Goal: Information Seeking & Learning: Check status

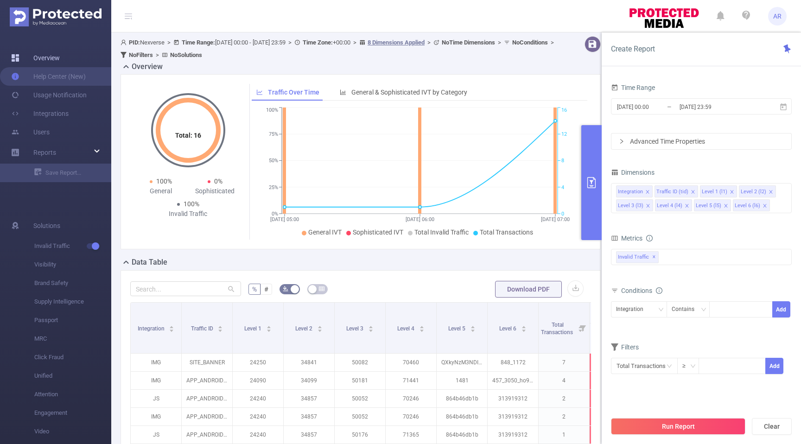
click at [60, 62] on link "Overview" at bounding box center [35, 58] width 49 height 19
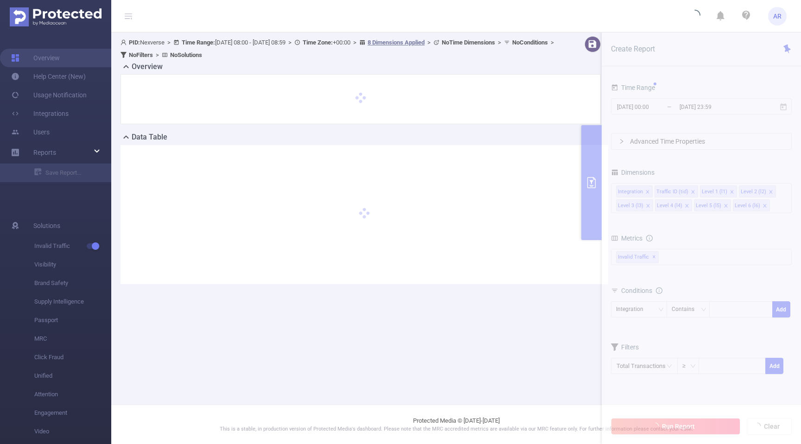
type input "[DATE] 08:00"
type input "[DATE] 08:59"
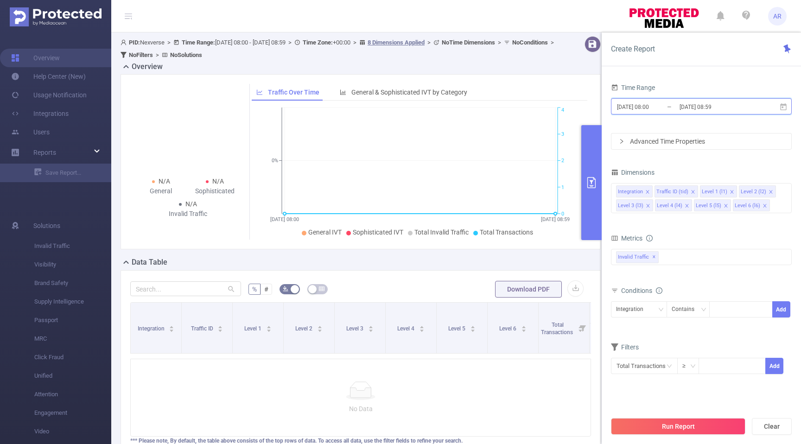
click at [782, 109] on icon at bounding box center [783, 107] width 8 height 8
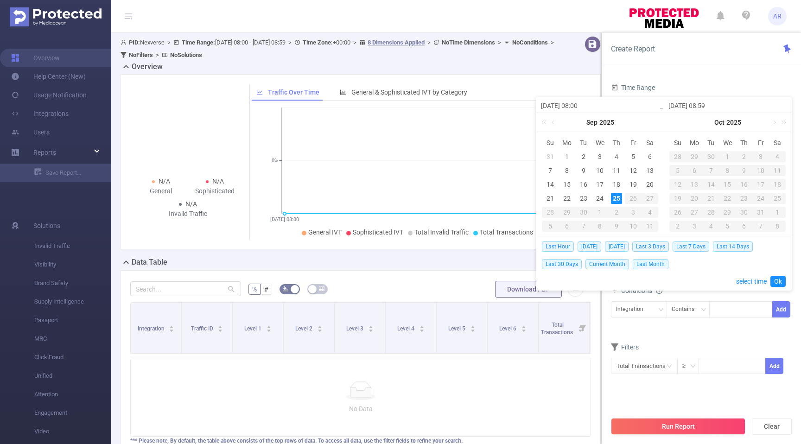
click at [615, 200] on div "25" at bounding box center [616, 198] width 11 height 11
click at [592, 245] on span "[DATE]" at bounding box center [590, 247] width 24 height 10
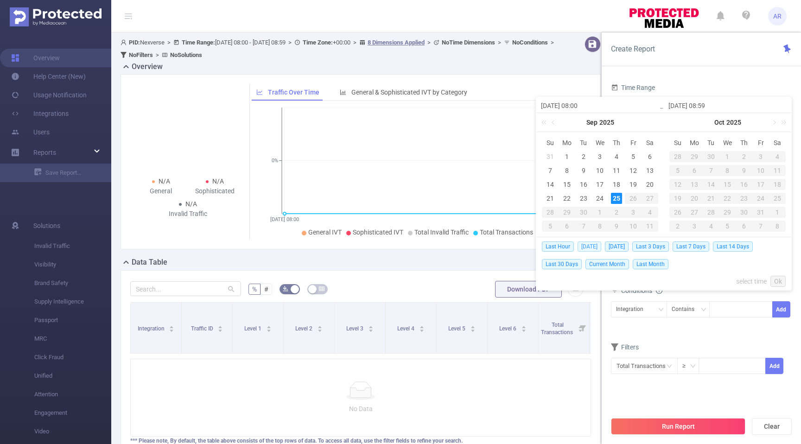
type input "[DATE] 00:00"
type input "[DATE] 23:59"
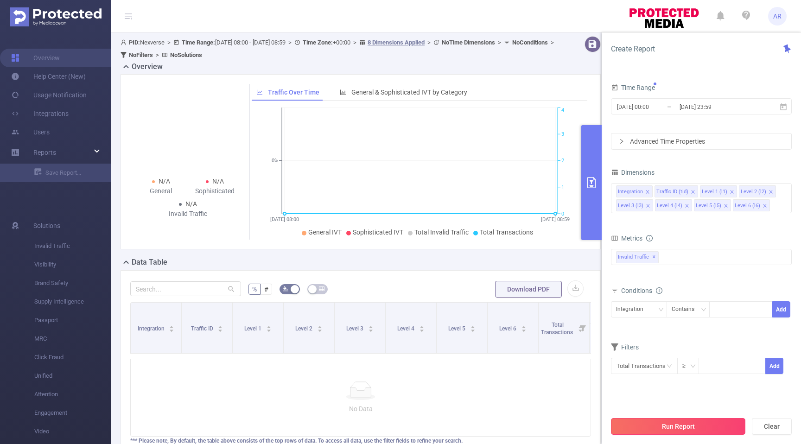
click at [678, 425] on button "Run Report" at bounding box center [678, 426] width 134 height 17
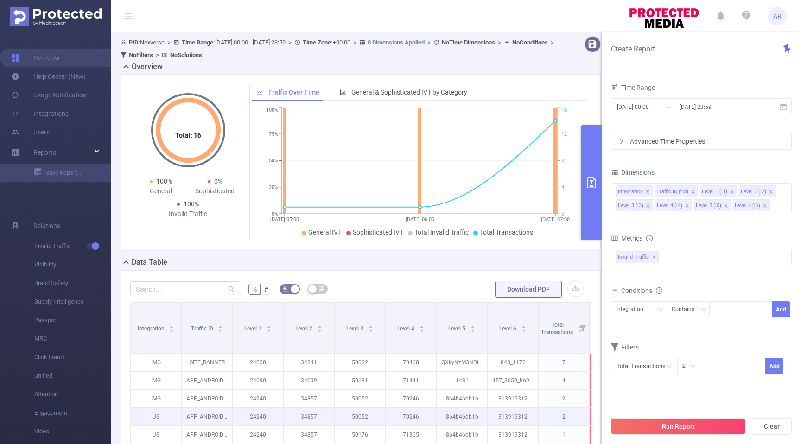
scroll to position [121, 0]
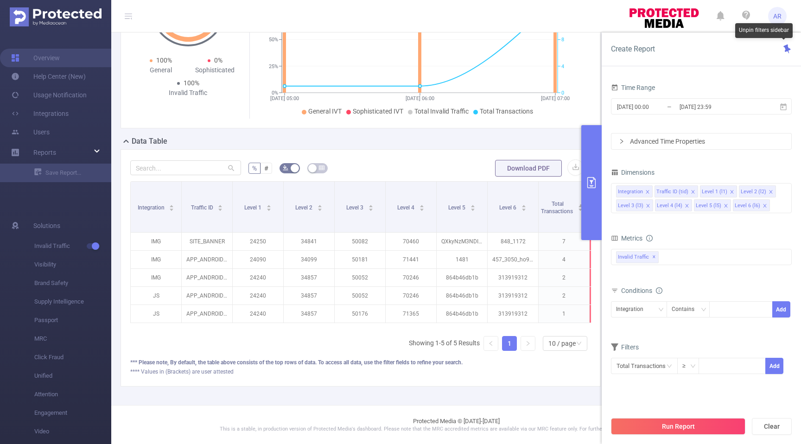
click at [787, 48] on icon at bounding box center [787, 49] width 7 height 9
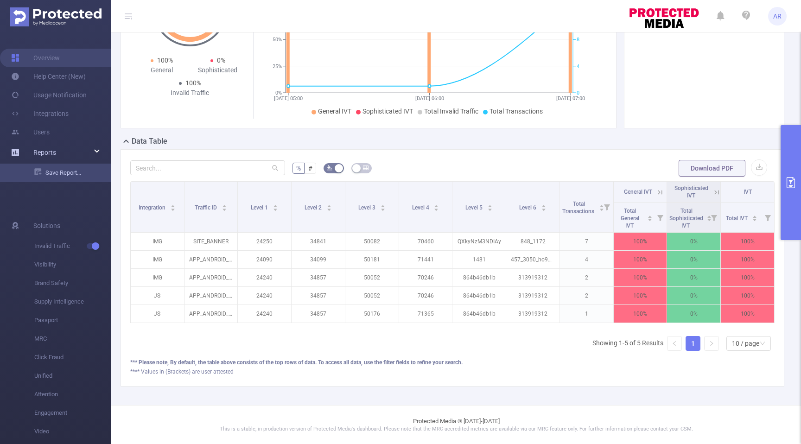
click at [72, 173] on link "Save Report..." at bounding box center [72, 173] width 77 height 19
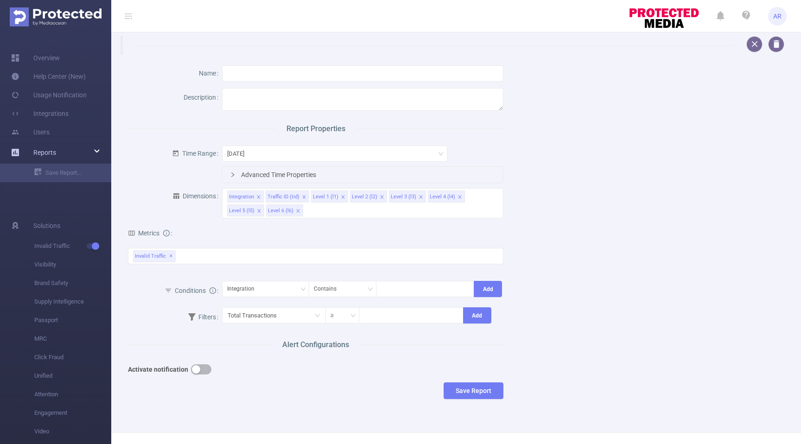
click at [48, 150] on span "Reports" at bounding box center [44, 152] width 23 height 7
click at [47, 150] on span "Reports" at bounding box center [44, 152] width 23 height 7
click at [51, 59] on link "Overview" at bounding box center [35, 58] width 49 height 19
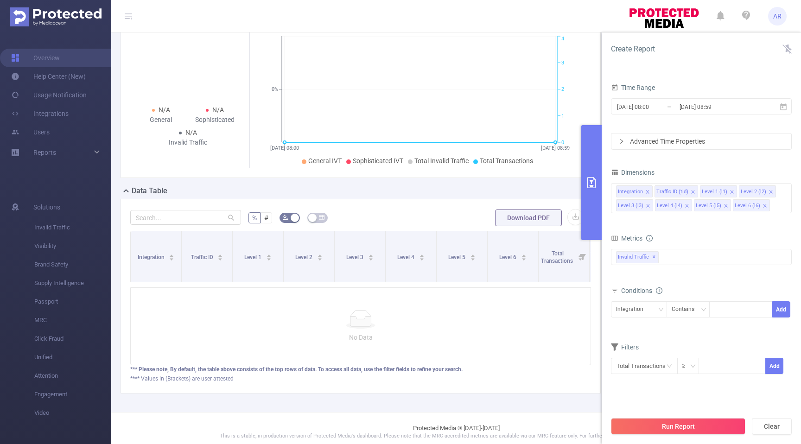
scroll to position [78, 0]
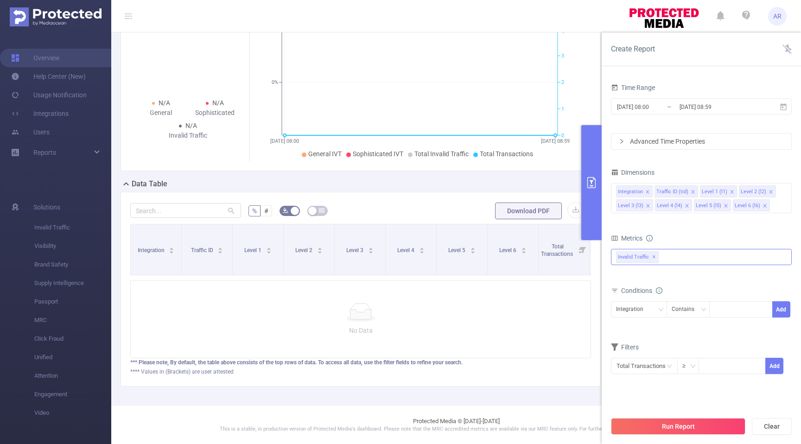
click at [681, 256] on div "Invalid Traffic ✕" at bounding box center [701, 257] width 181 height 16
click at [729, 230] on form "Dimensions Integration Traffic ID (tid) Level 1 (l1) Level 2 (l2) Level 3 (l3) …" at bounding box center [701, 276] width 181 height 220
click at [713, 424] on button "Run Report" at bounding box center [678, 426] width 134 height 17
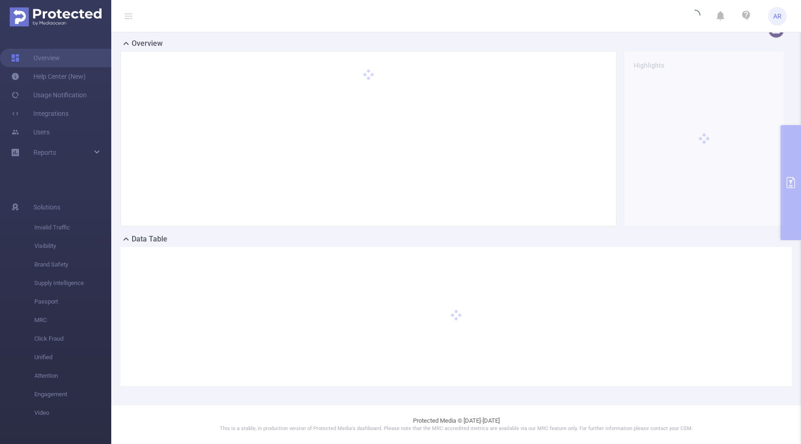
scroll to position [14, 0]
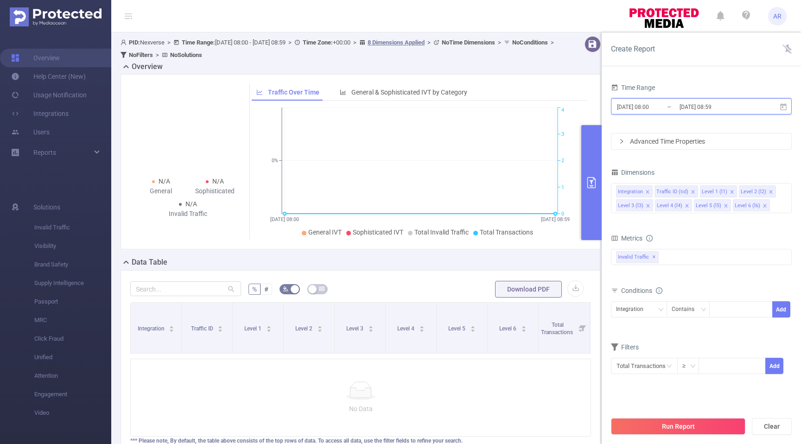
click at [784, 107] on icon at bounding box center [783, 107] width 8 height 8
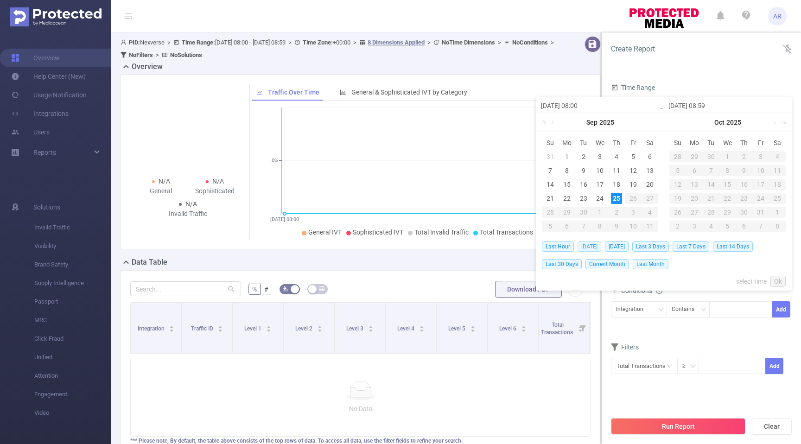
click at [583, 247] on span "[DATE]" at bounding box center [590, 247] width 24 height 10
type input "[DATE] 00:00"
type input "[DATE] 23:59"
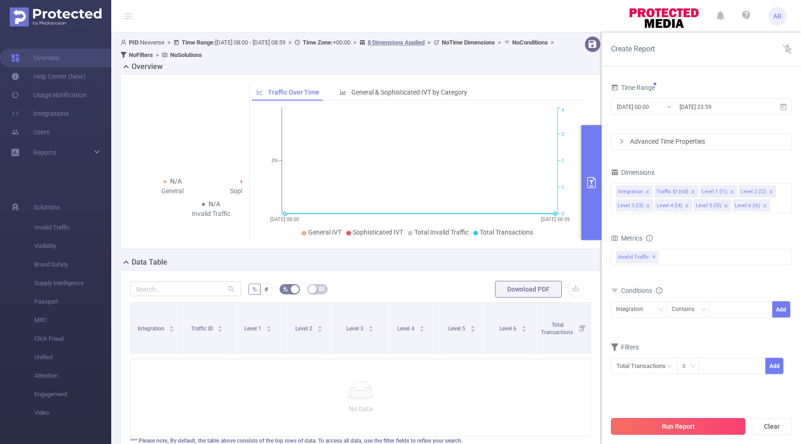
click at [669, 424] on button "Run Report" at bounding box center [678, 426] width 134 height 17
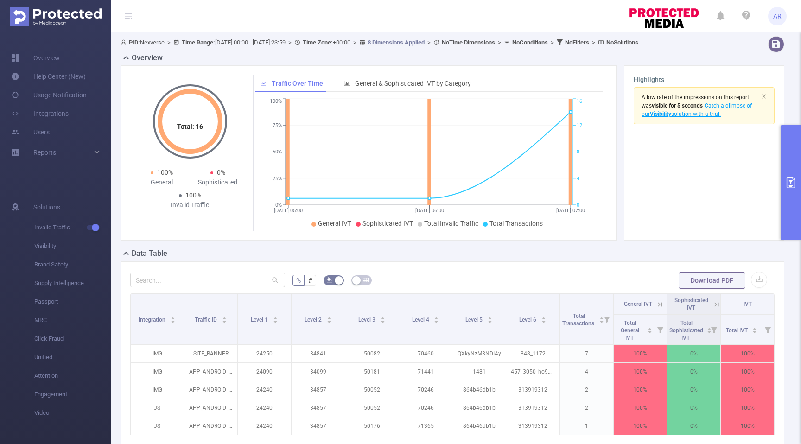
click at [287, 43] on span "PID: Nexverse > Time Range: 2025-09-25 00:00 - 2025-09-25 23:59 > Time Zone: +0…" at bounding box center [380, 42] width 518 height 7
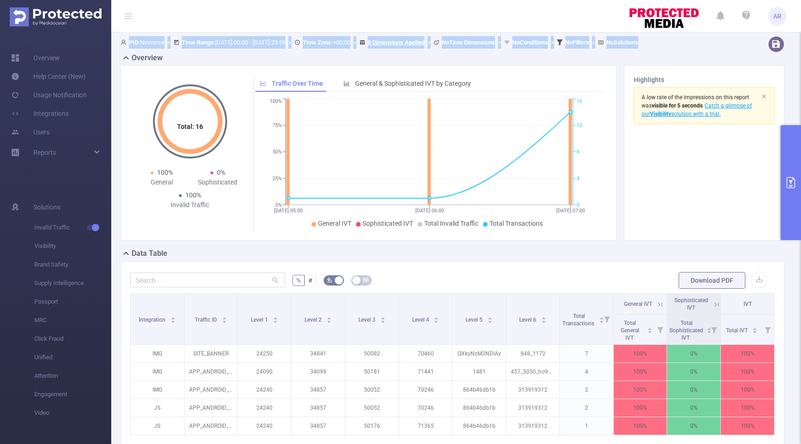
click at [287, 43] on span "PID: Nexverse > Time Range: 2025-09-25 00:00 - 2025-09-25 23:59 > Time Zone: +0…" at bounding box center [380, 42] width 518 height 7
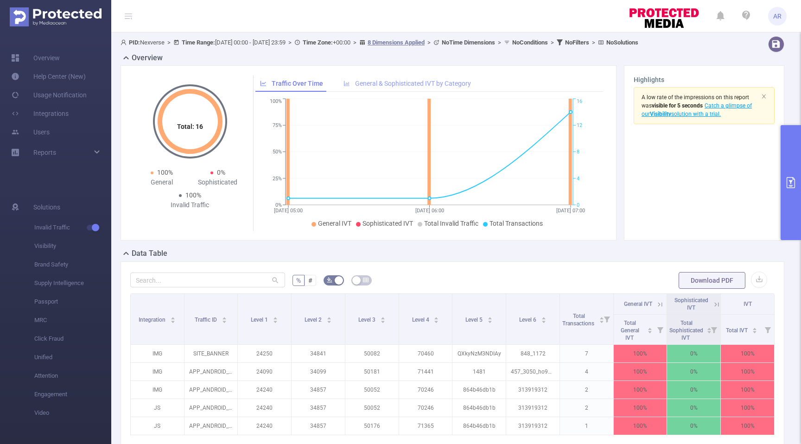
click at [360, 87] on div "General & Sophisticated IVT by Category" at bounding box center [407, 83] width 137 height 17
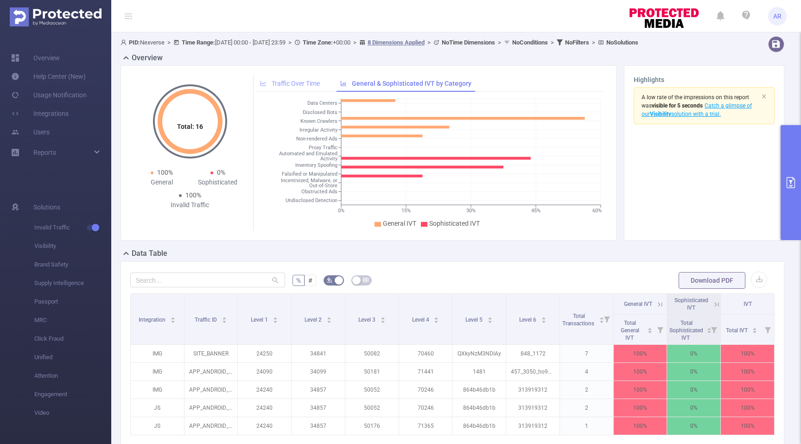
click at [300, 83] on span "Traffic Over Time" at bounding box center [296, 83] width 48 height 7
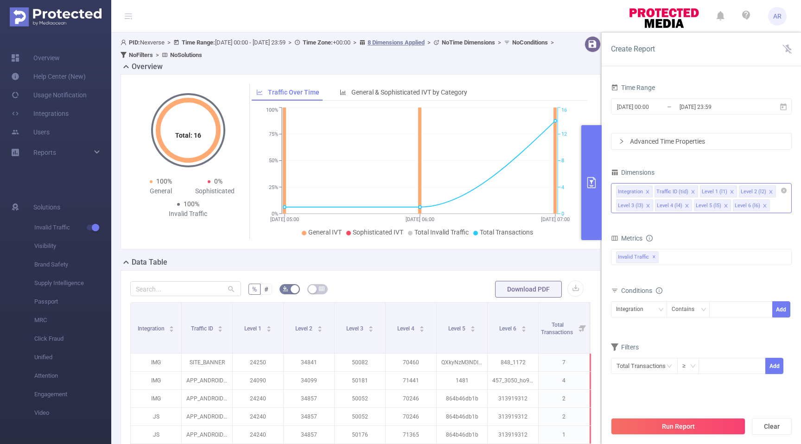
click at [780, 204] on div "Integration Traffic ID (tid) Level 1 (l1) Level 2 (l2) Level 3 (l3) Level 4 (l4…" at bounding box center [701, 198] width 181 height 30
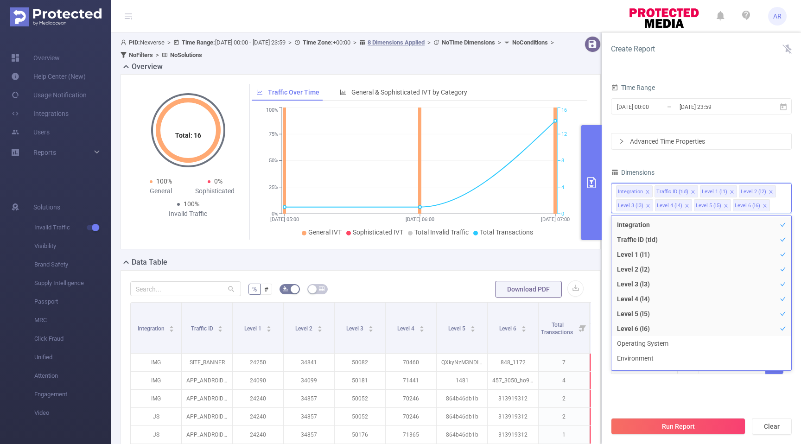
click at [710, 141] on div "Advanced Time Properties" at bounding box center [702, 142] width 180 height 16
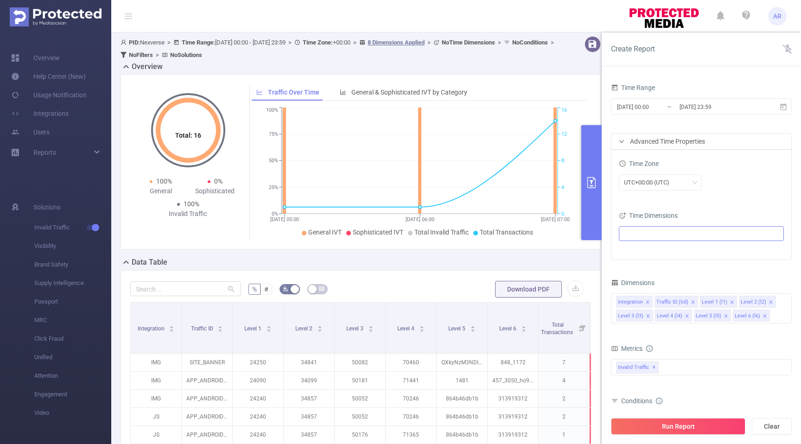
click at [684, 231] on ul at bounding box center [698, 234] width 153 height 14
click at [636, 285] on span at bounding box center [635, 283] width 7 height 7
click at [678, 231] on icon "icon: close" at bounding box center [679, 233] width 5 height 5
click at [741, 192] on div "UTC+00:00 (UTC)" at bounding box center [701, 183] width 165 height 22
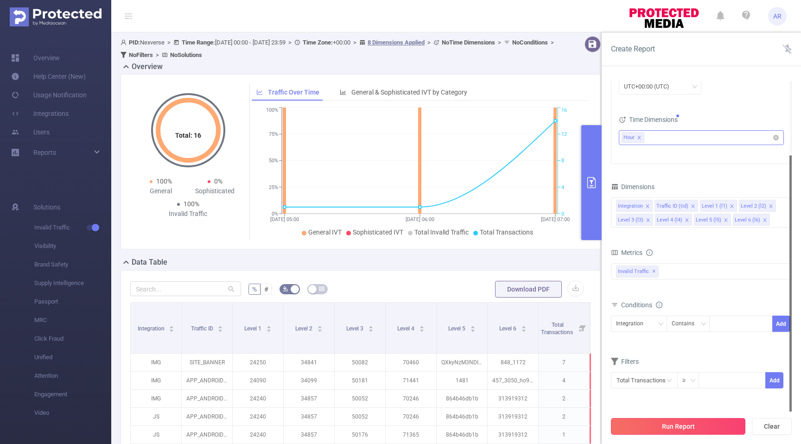
click at [708, 426] on button "Run Report" at bounding box center [678, 426] width 134 height 17
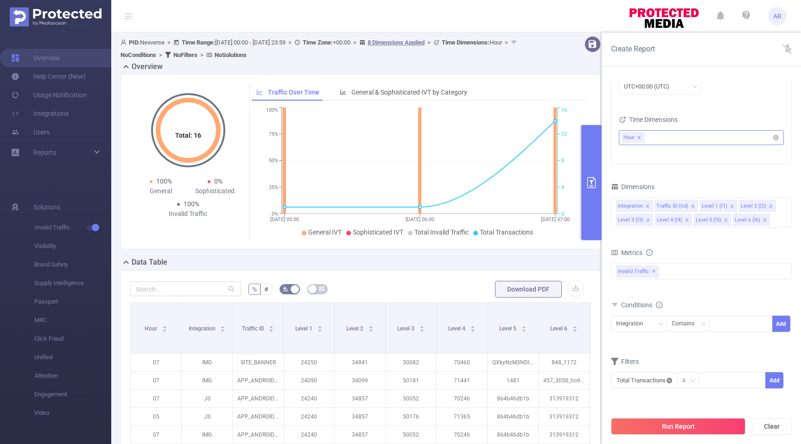
click at [667, 379] on icon "icon: close-circle" at bounding box center [670, 381] width 6 height 6
click at [667, 379] on icon "icon: down" at bounding box center [669, 380] width 5 height 3
click at [655, 293] on li "Total Transactions" at bounding box center [643, 296] width 64 height 15
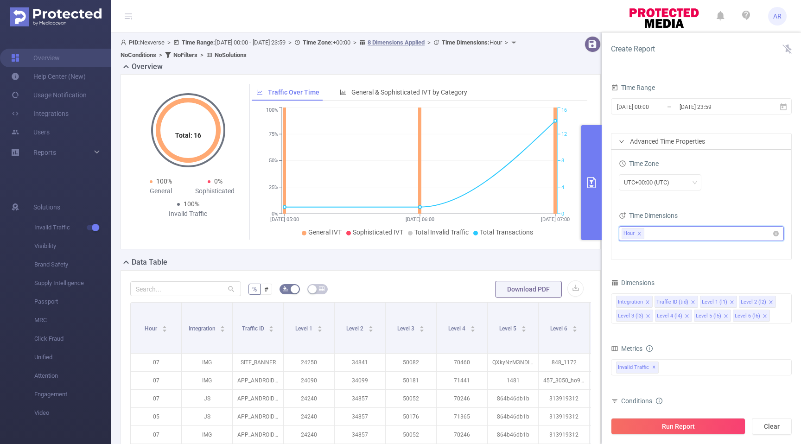
click at [674, 231] on ul "Hour" at bounding box center [698, 234] width 153 height 14
click at [623, 284] on span at bounding box center [626, 283] width 11 height 11
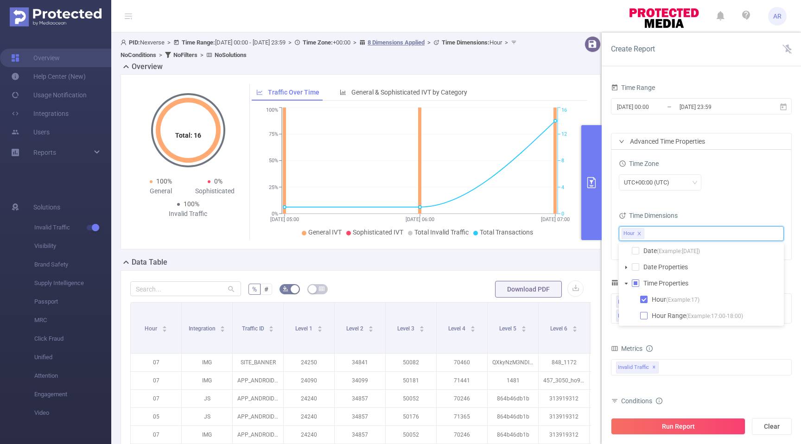
click at [643, 315] on span at bounding box center [643, 315] width 7 height 7
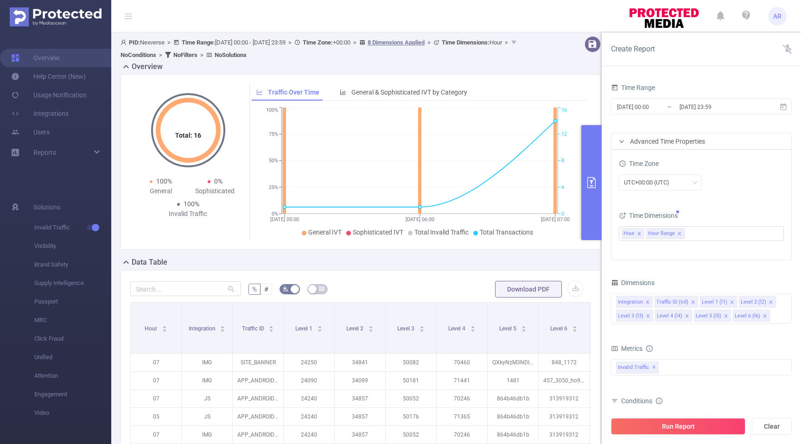
click at [748, 196] on div "Time Zone UTC+00:00 (UTC)" at bounding box center [701, 177] width 165 height 41
click at [666, 425] on button "Run Report" at bounding box center [678, 426] width 134 height 17
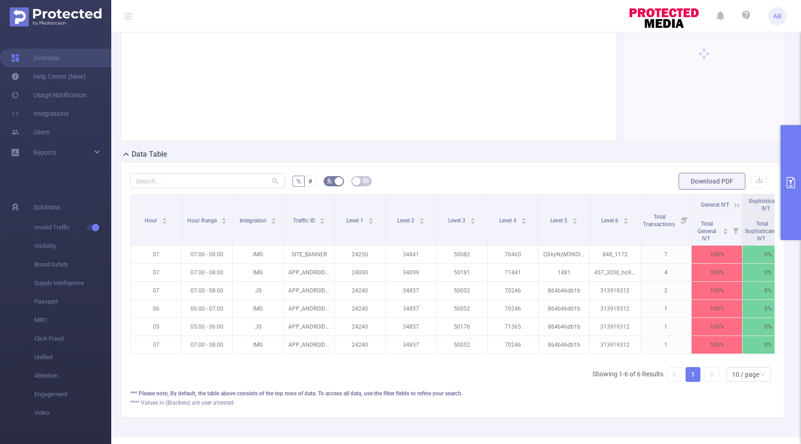
scroll to position [130, 0]
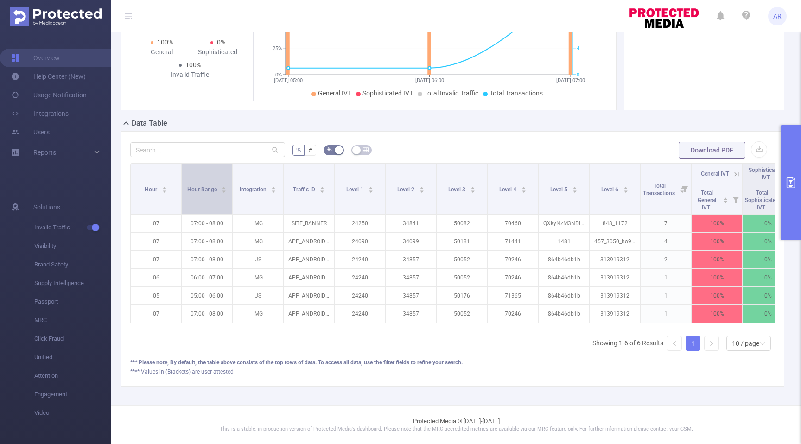
click at [220, 185] on div "Hour Range" at bounding box center [207, 188] width 40 height 9
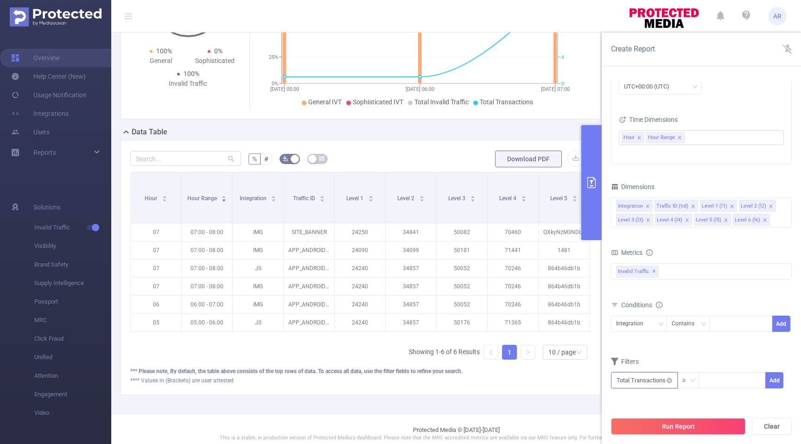
click at [647, 380] on input "text" at bounding box center [644, 380] width 67 height 16
click at [657, 314] on li "Invalid Traffic" at bounding box center [644, 311] width 67 height 15
click at [657, 314] on li "Invalid Traffic" at bounding box center [643, 311] width 64 height 15
click at [772, 361] on div "Filters" at bounding box center [701, 362] width 181 height 15
click at [648, 380] on input "text" at bounding box center [644, 380] width 67 height 16
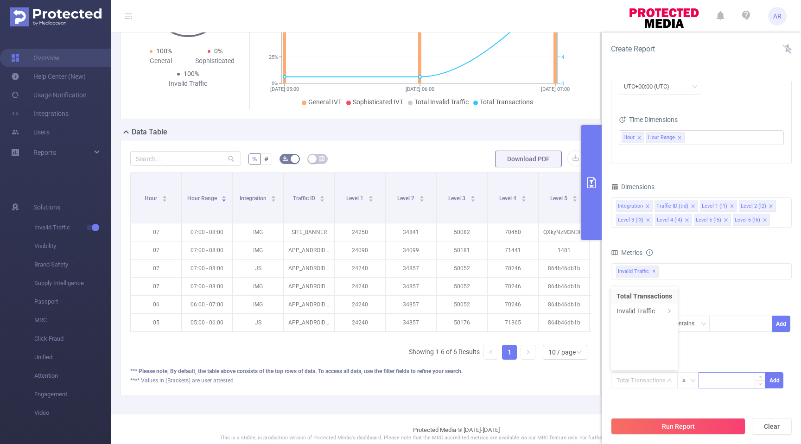
click at [715, 379] on input at bounding box center [732, 380] width 66 height 14
type input "100"
click at [686, 424] on button "Run Report" at bounding box center [678, 426] width 134 height 17
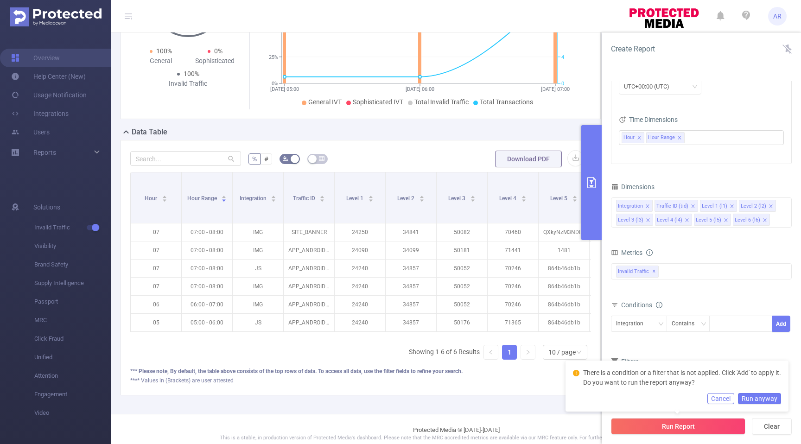
click at [743, 344] on div "Conditions Integration Contains Add" at bounding box center [701, 321] width 181 height 45
click at [721, 397] on button "Cancel" at bounding box center [721, 398] width 27 height 11
click at [775, 381] on button "Add" at bounding box center [775, 380] width 18 height 16
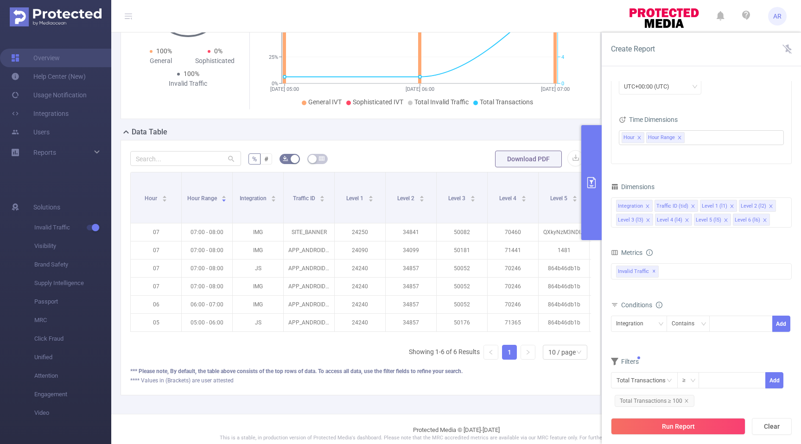
click at [701, 423] on button "Run Report" at bounding box center [678, 426] width 134 height 17
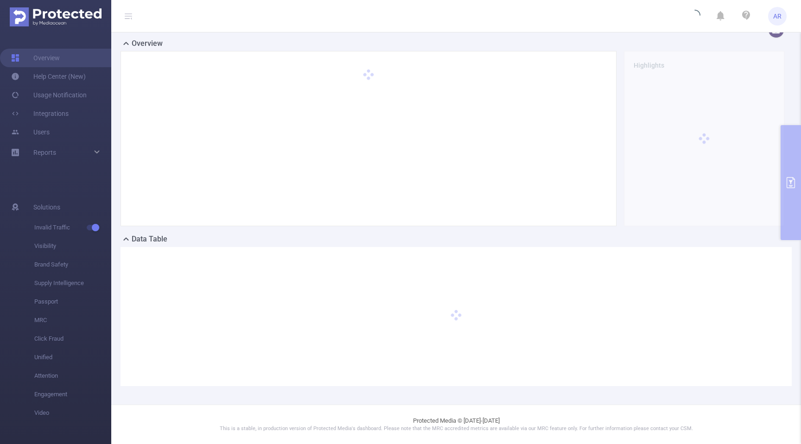
scroll to position [23, 0]
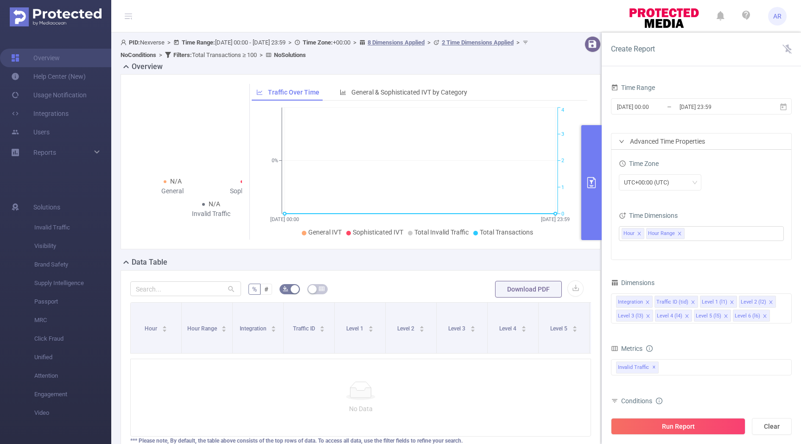
click at [485, 410] on p "No Data" at bounding box center [360, 409] width 445 height 10
click at [375, 89] on span "General & Sophisticated IVT by Category" at bounding box center [409, 92] width 116 height 7
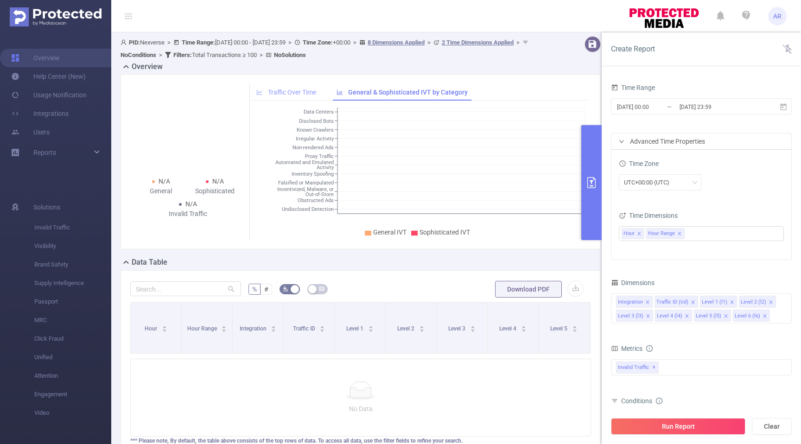
click at [303, 99] on div "Traffic Over Time" at bounding box center [286, 92] width 69 height 17
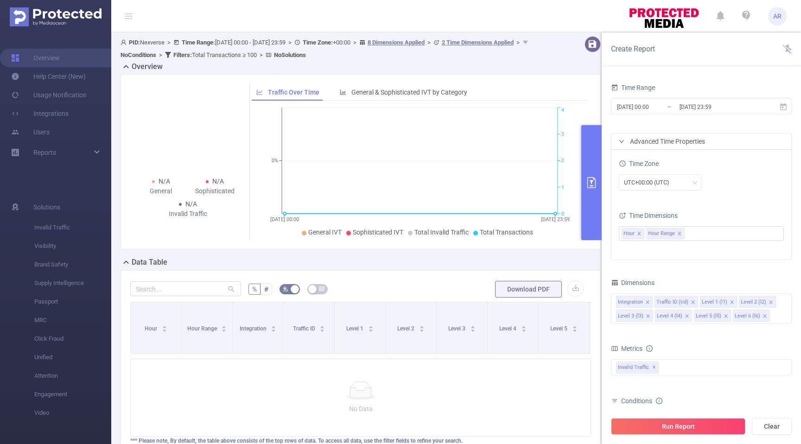
click at [152, 43] on span "PID: Nexverse > Time Range: 2025-09-25 00:00 - 2025-09-25 23:59 > Time Zone: +0…" at bounding box center [326, 48] width 410 height 19
click at [57, 110] on link "Integrations" at bounding box center [39, 113] width 57 height 19
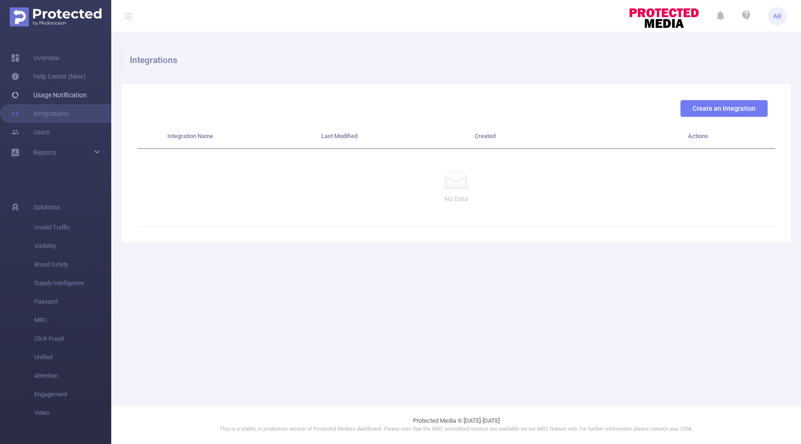
click at [58, 96] on link "Usage Notification" at bounding box center [49, 95] width 76 height 19
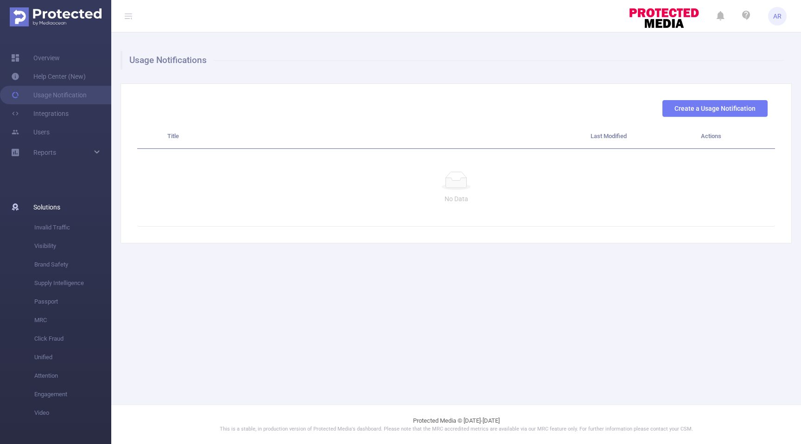
click at [45, 208] on span "Solutions" at bounding box center [46, 207] width 27 height 19
click at [41, 227] on span "Invalid Traffic" at bounding box center [72, 227] width 77 height 19
click at [39, 243] on span "Visibility" at bounding box center [72, 246] width 77 height 19
click at [40, 247] on span "Visibility" at bounding box center [72, 246] width 77 height 19
click at [52, 230] on span "Invalid Traffic" at bounding box center [72, 227] width 77 height 19
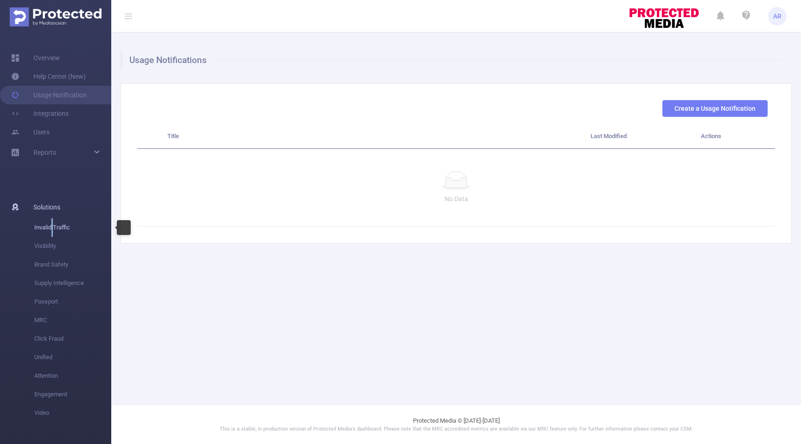
click at [52, 230] on span "Invalid Traffic" at bounding box center [72, 227] width 77 height 19
click at [45, 206] on span "Solutions" at bounding box center [46, 207] width 27 height 19
click at [64, 72] on link "Help Center (New)" at bounding box center [48, 76] width 75 height 19
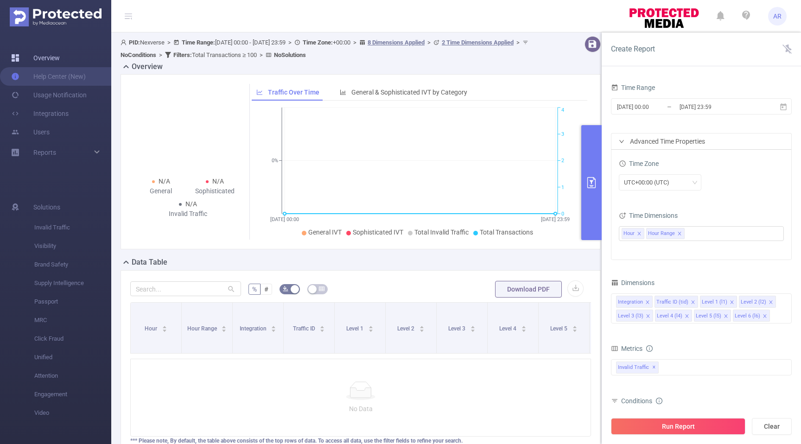
click at [54, 57] on link "Overview" at bounding box center [35, 58] width 49 height 19
